Goal: Navigation & Orientation: Find specific page/section

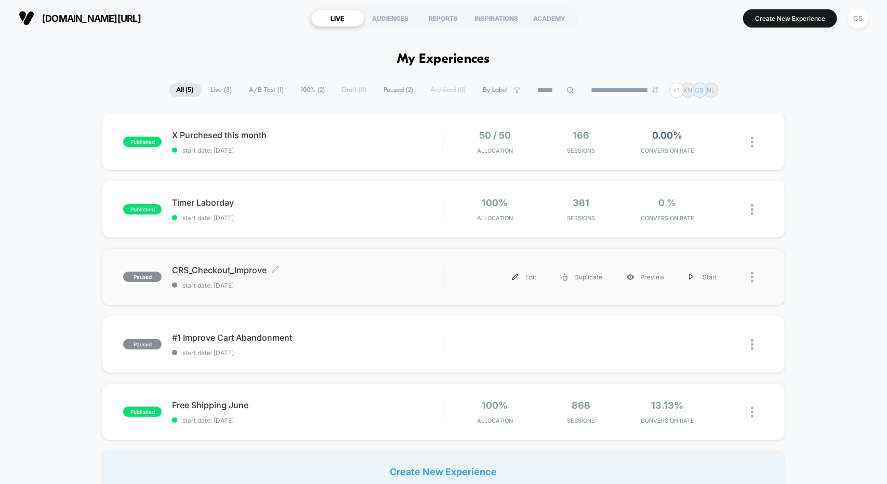
click at [315, 269] on span "CRS_Checkout_Improve Click to edit experience details" at bounding box center [307, 270] width 271 height 10
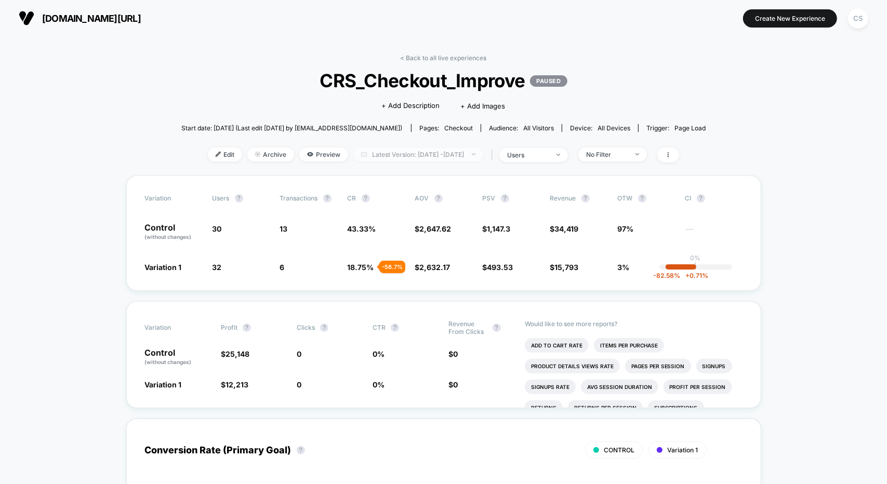
click at [424, 154] on span "Latest Version: [DATE] - [DATE]" at bounding box center [418, 155] width 130 height 14
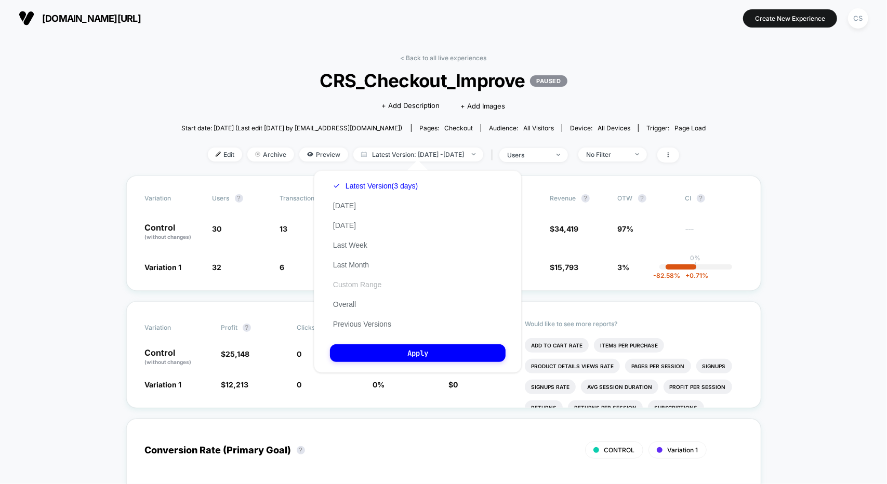
click at [355, 285] on button "Custom Range" at bounding box center [357, 284] width 55 height 9
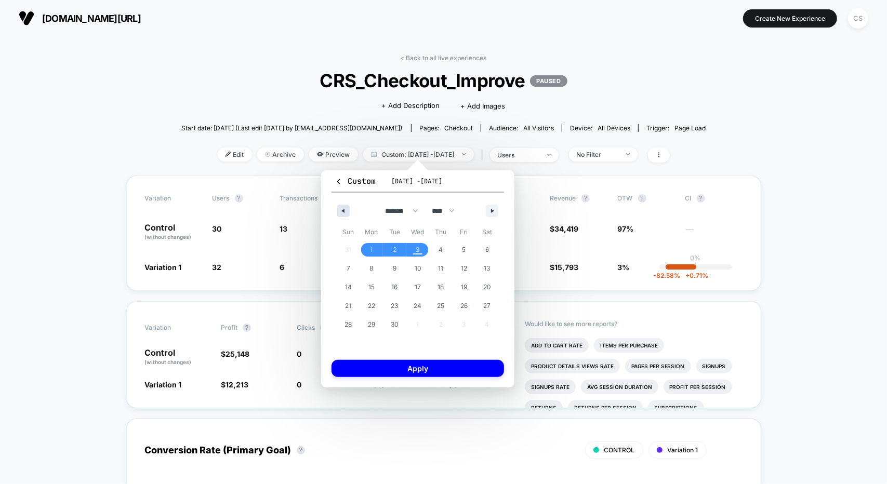
click at [348, 214] on button "button" at bounding box center [343, 211] width 12 height 12
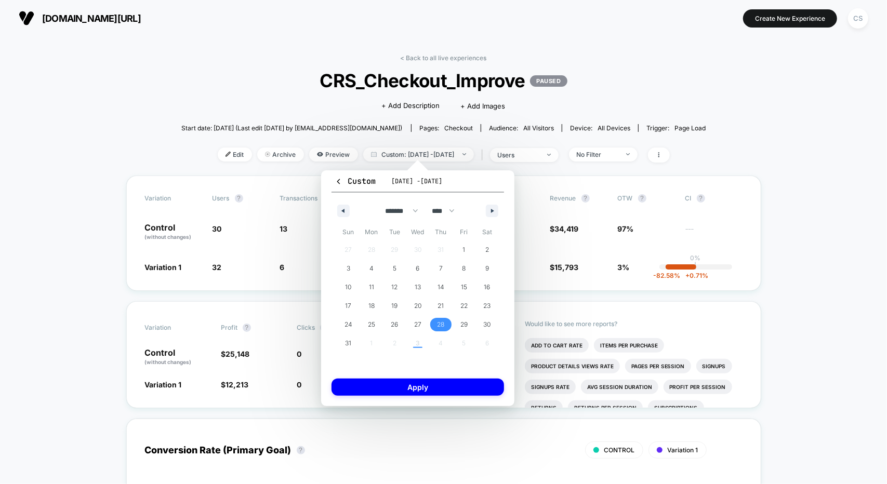
click at [434, 324] on span "28" at bounding box center [440, 325] width 23 height 14
click at [487, 211] on button "button" at bounding box center [492, 211] width 12 height 12
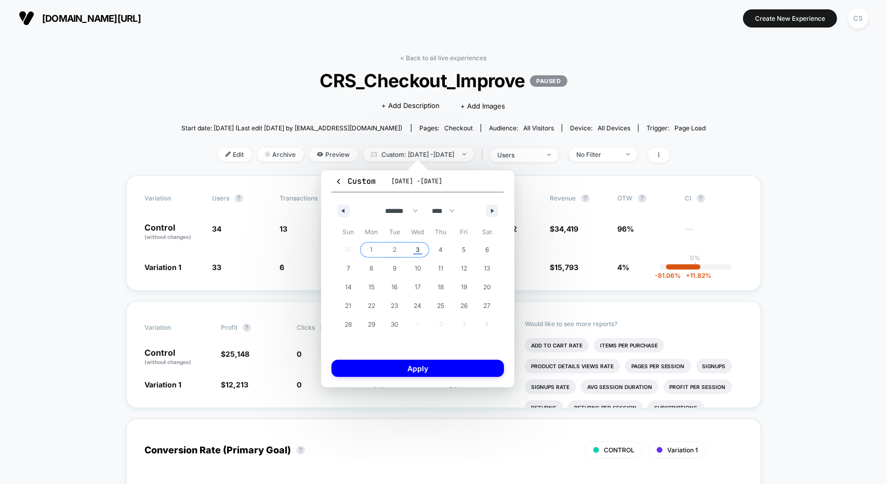
click at [418, 249] on span "3" at bounding box center [418, 250] width 4 height 19
select select "*"
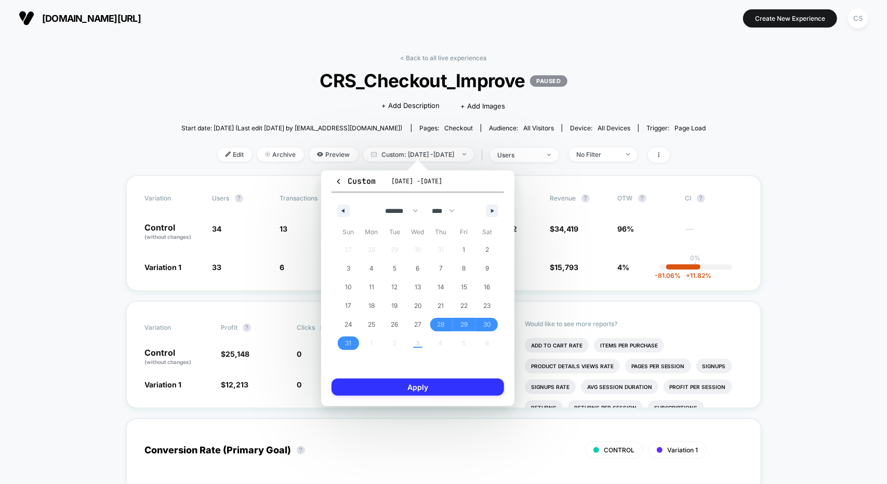
click at [427, 384] on button "Apply" at bounding box center [418, 387] width 173 height 17
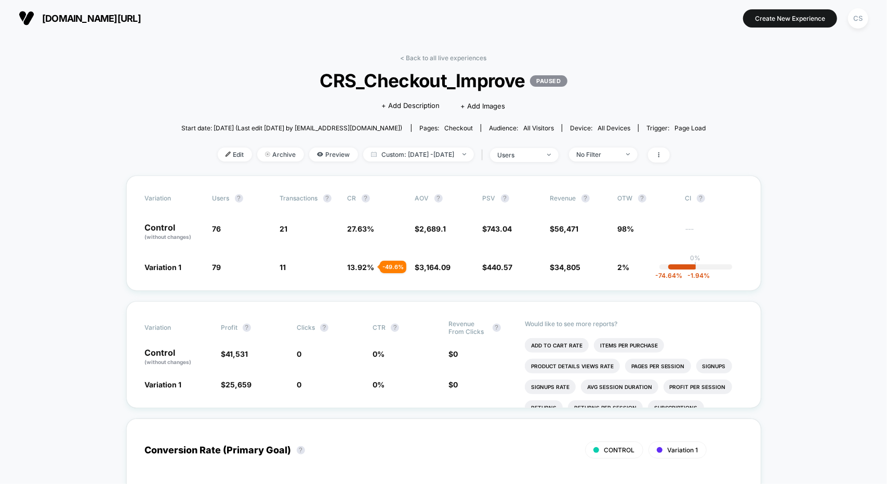
click at [93, 20] on span "[DOMAIN_NAME][URL]" at bounding box center [91, 18] width 99 height 11
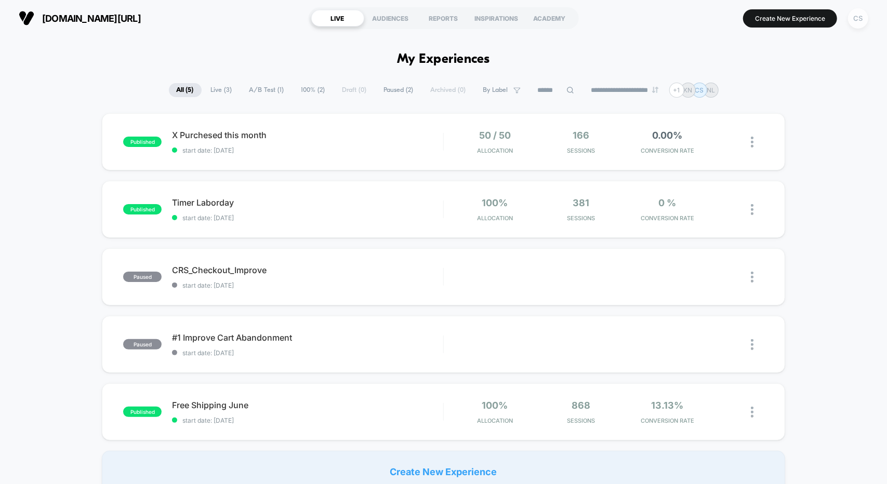
click at [857, 21] on div "CS" at bounding box center [858, 18] width 20 height 20
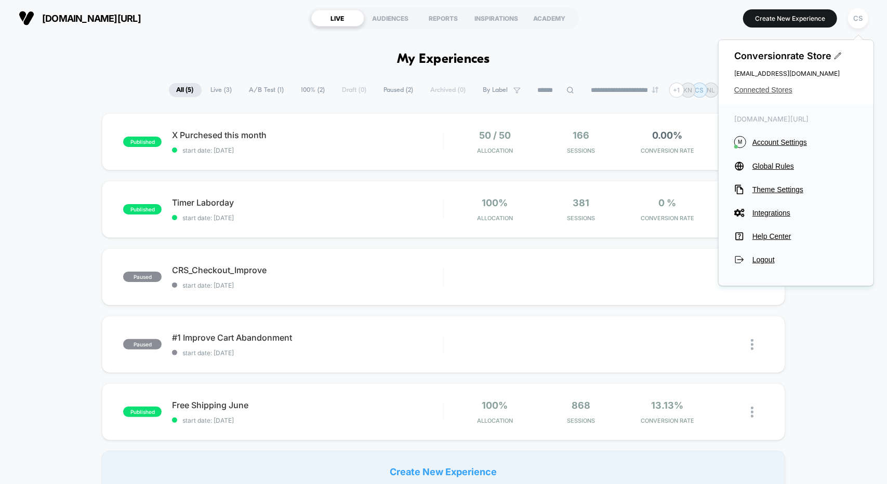
click at [765, 92] on span "Connected Stores" at bounding box center [797, 90] width 124 height 8
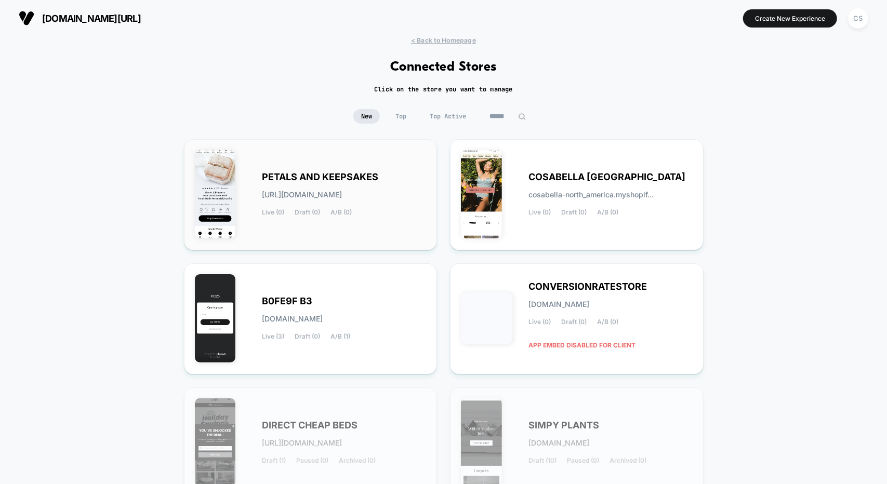
click at [331, 191] on span "[URL][DOMAIN_NAME]" at bounding box center [303, 194] width 80 height 7
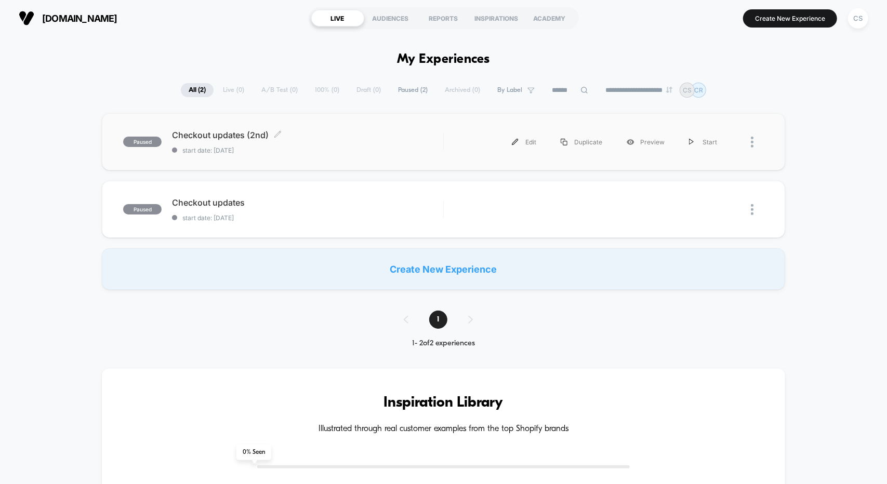
click at [317, 148] on span "start date: [DATE]" at bounding box center [307, 151] width 271 height 8
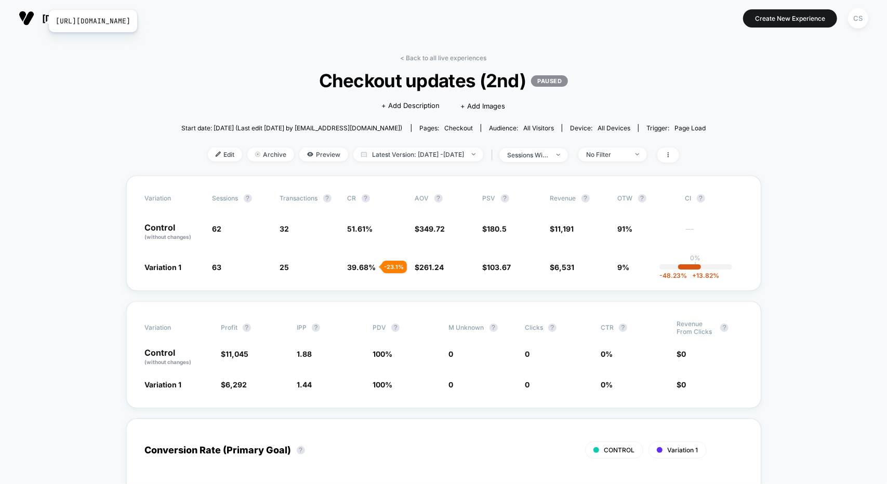
click at [43, 21] on span "[DOMAIN_NAME]" at bounding box center [79, 18] width 75 height 11
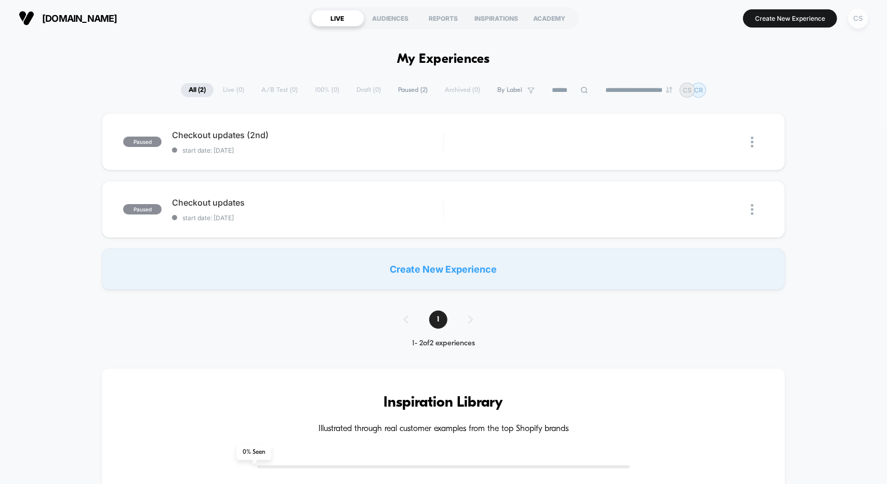
click at [865, 20] on div "CS" at bounding box center [858, 18] width 20 height 20
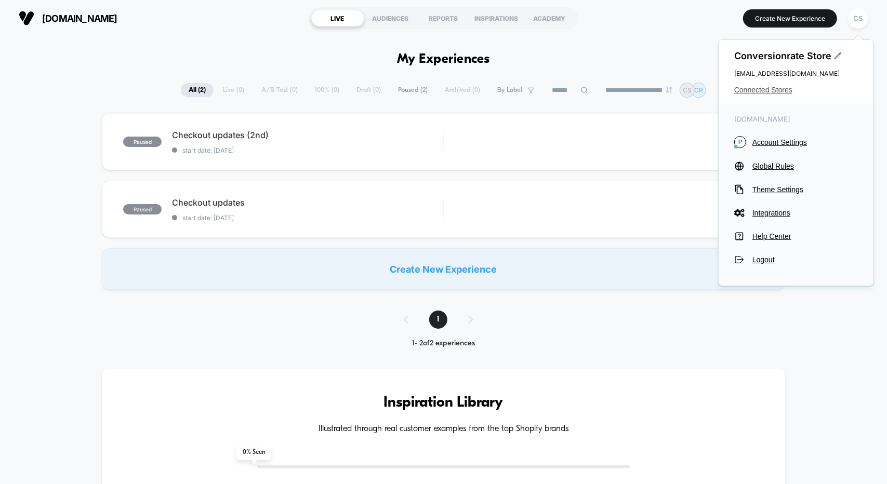
click at [744, 91] on span "Connected Stores" at bounding box center [797, 90] width 124 height 8
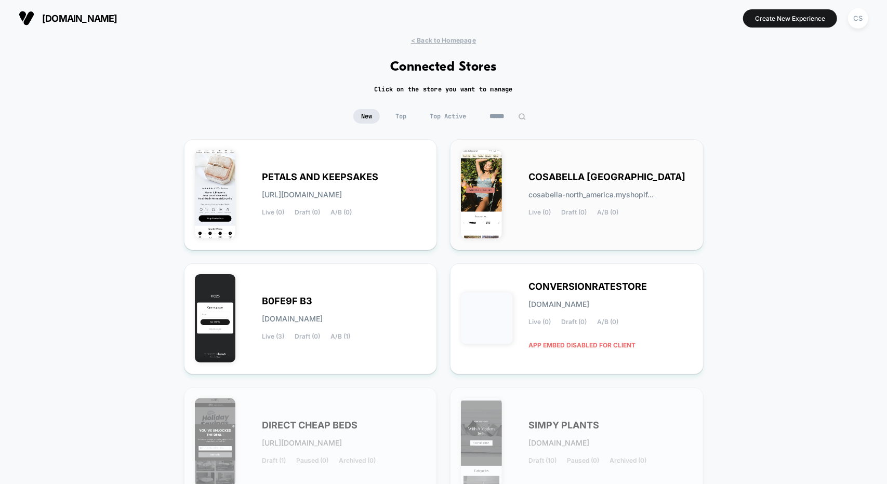
click at [573, 174] on span "COSABELLA [GEOGRAPHIC_DATA]" at bounding box center [607, 177] width 157 height 7
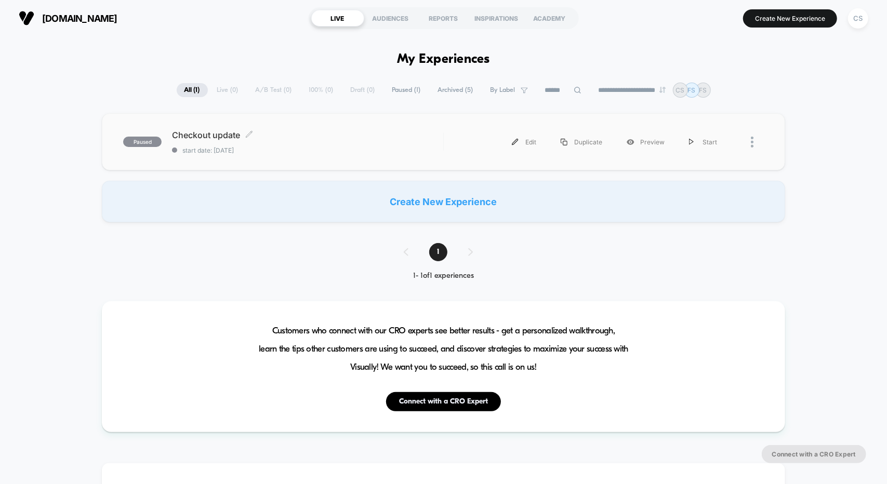
click at [279, 143] on div "Checkout update Click to edit experience details Click to edit experience detai…" at bounding box center [307, 142] width 271 height 24
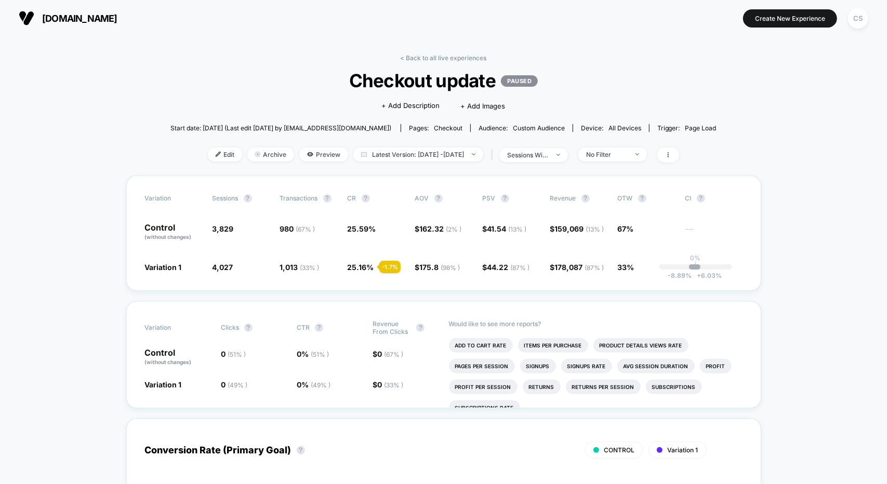
click at [62, 18] on span "[DOMAIN_NAME]" at bounding box center [79, 18] width 75 height 11
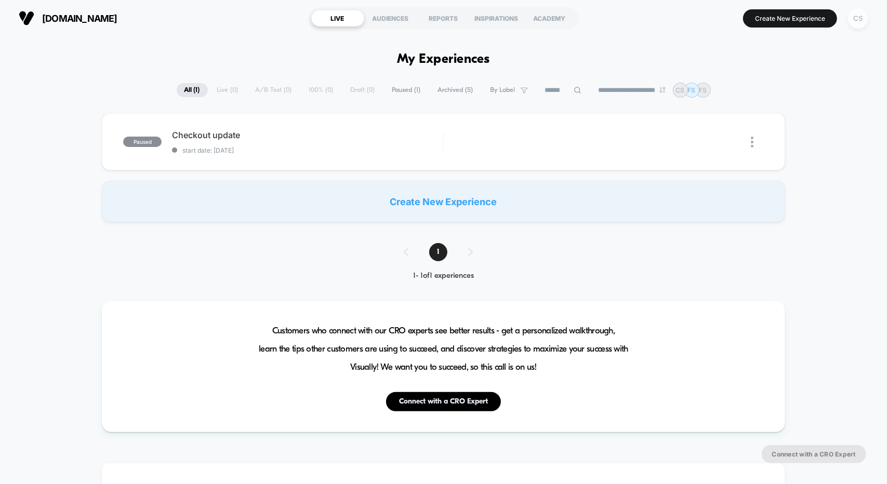
click at [859, 23] on div "CS" at bounding box center [858, 18] width 20 height 20
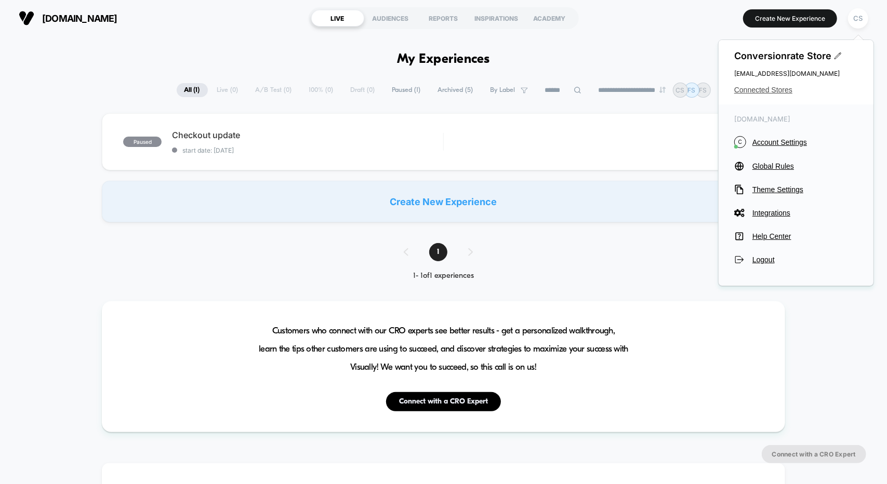
click at [760, 88] on span "Connected Stores" at bounding box center [797, 90] width 124 height 8
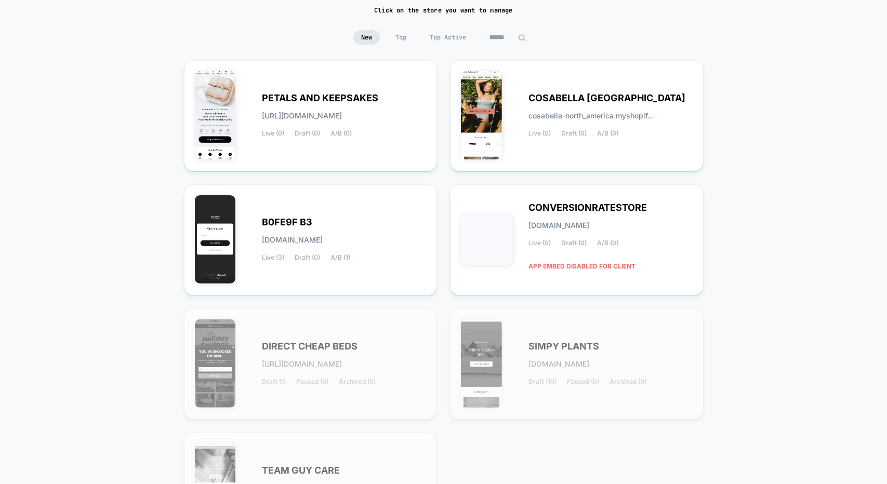
scroll to position [14, 0]
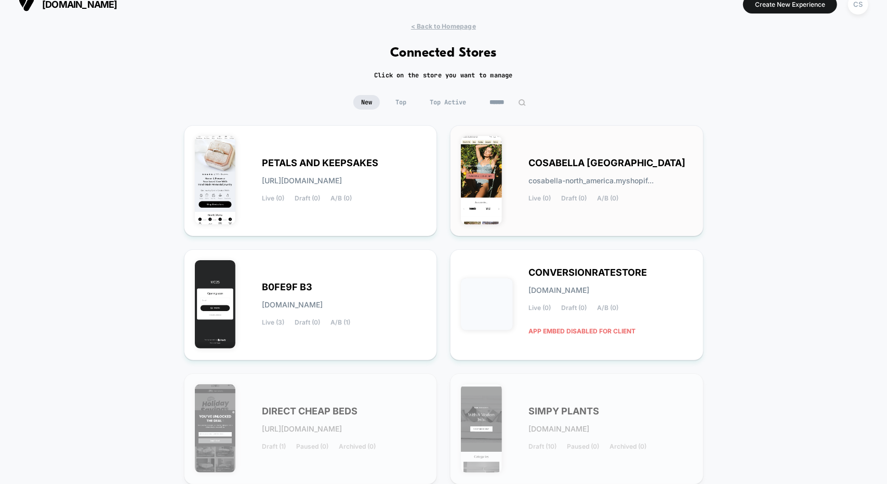
click at [583, 177] on span "cosabella-north_america.myshopif..." at bounding box center [591, 180] width 125 height 7
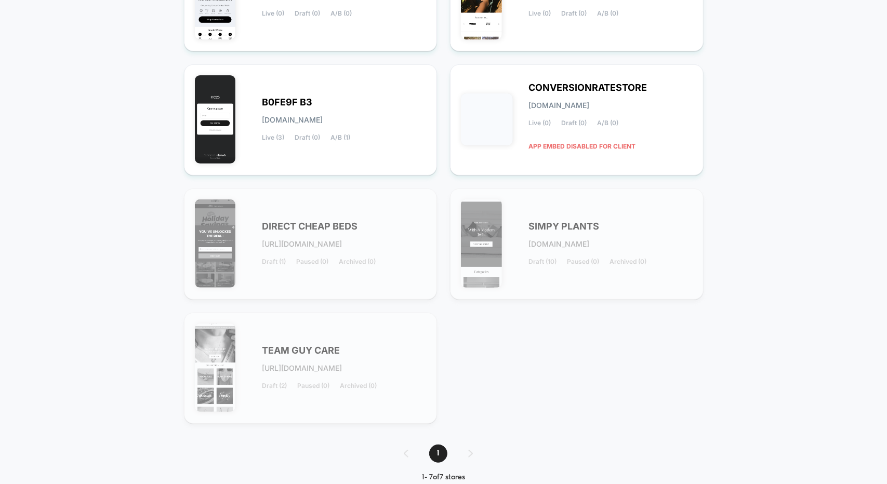
scroll to position [222, 0]
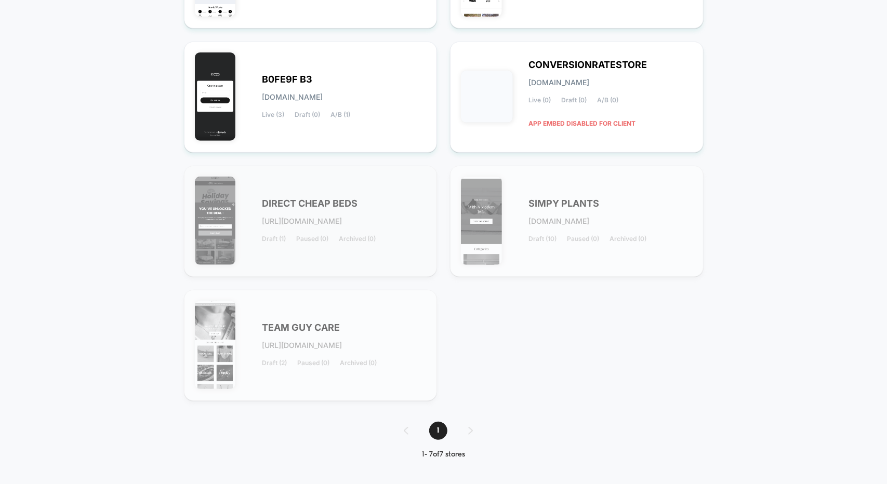
click at [355, 194] on div "DIRECT CHEAP BEDS [URL][DOMAIN_NAME] Draft (1) Paused (0) Archived (0)" at bounding box center [311, 221] width 232 height 89
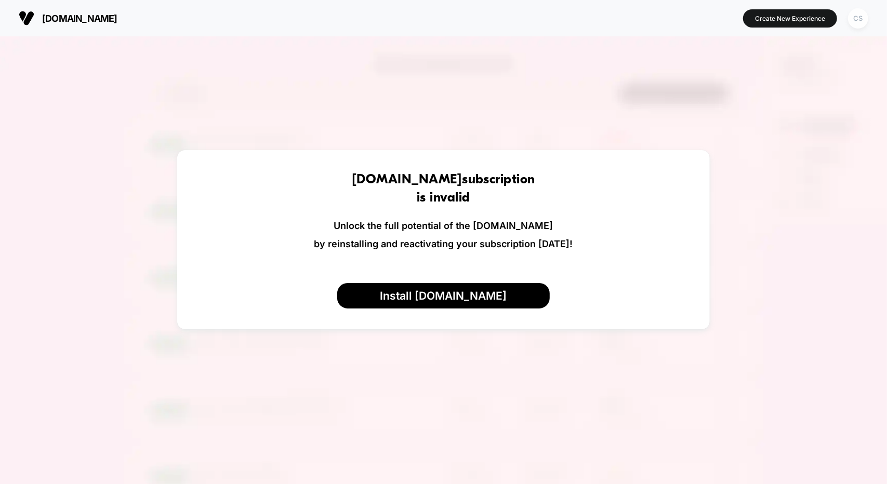
click at [859, 19] on div "CS" at bounding box center [858, 18] width 20 height 20
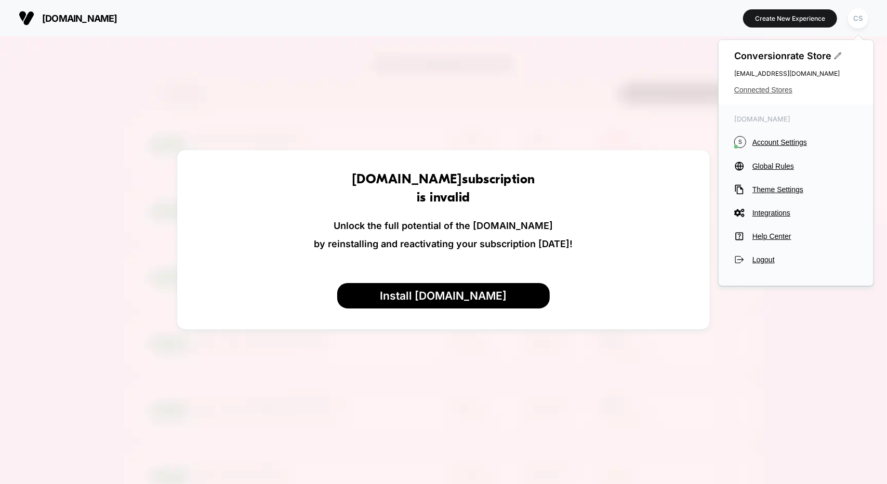
click at [756, 91] on span "Connected Stores" at bounding box center [797, 90] width 124 height 8
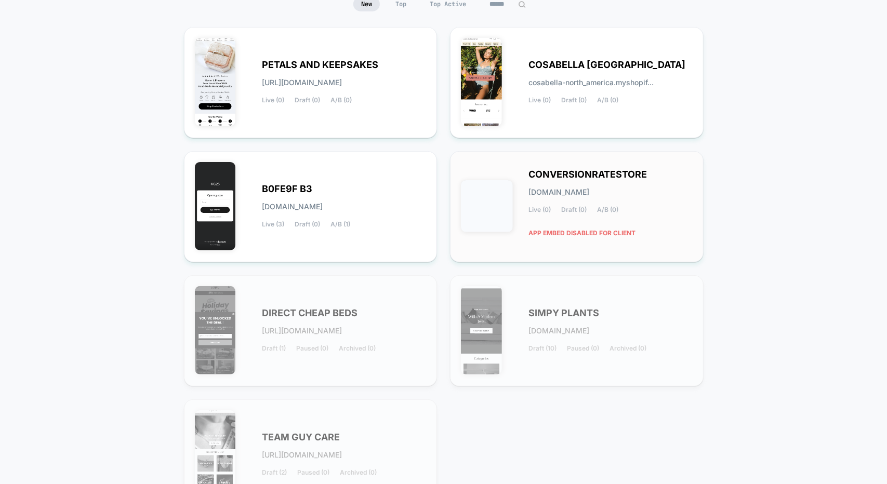
scroll to position [66, 0]
